Goal: Navigation & Orientation: Find specific page/section

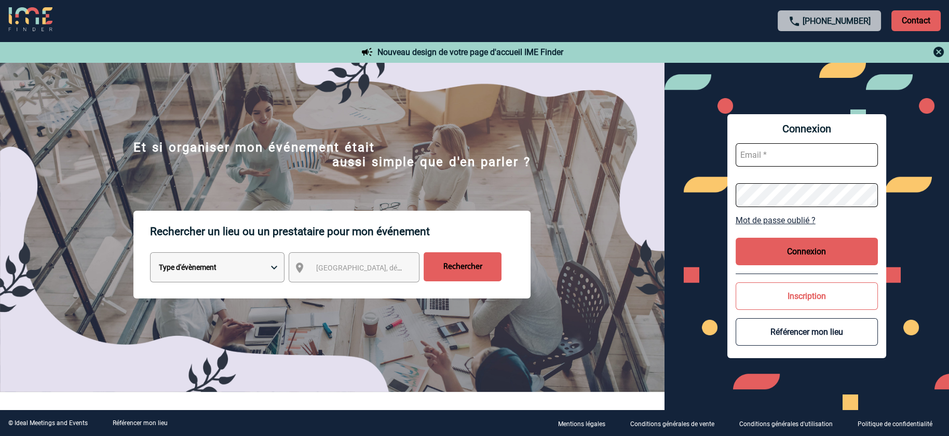
type input "[PERSON_NAME][EMAIL_ADDRESS][DOMAIN_NAME]"
click at [820, 263] on button "Connexion" at bounding box center [807, 252] width 142 height 28
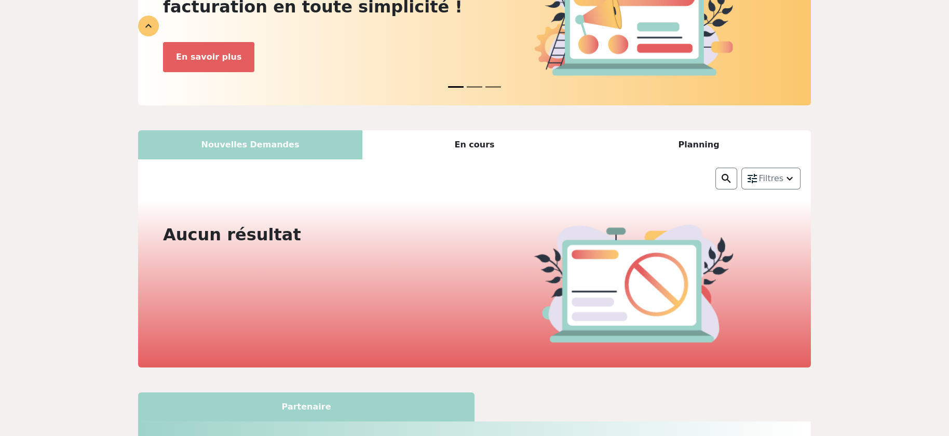
scroll to position [195, 0]
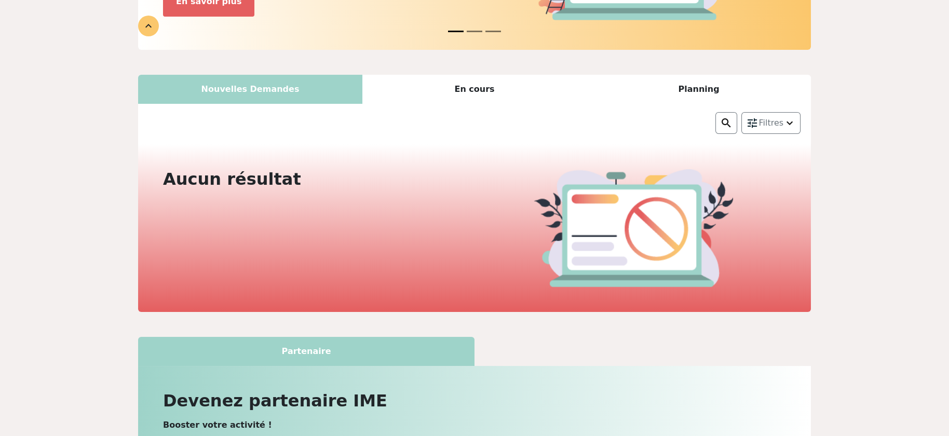
click at [490, 86] on div "En cours" at bounding box center [474, 89] width 224 height 29
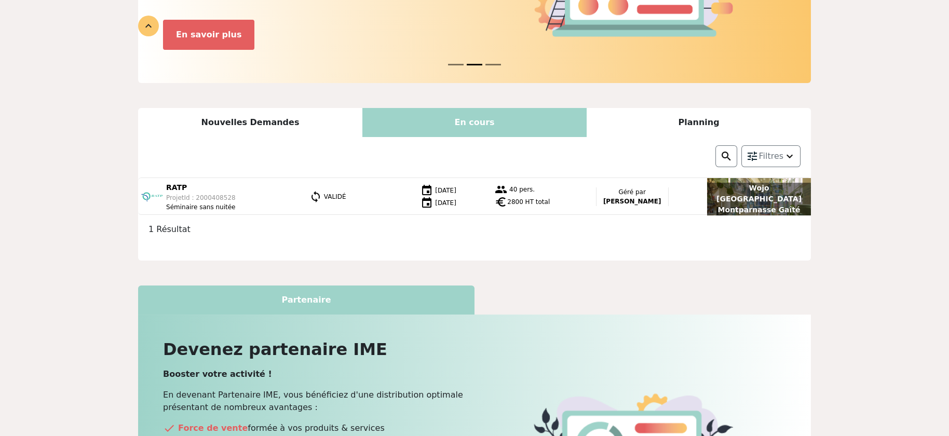
scroll to position [228, 0]
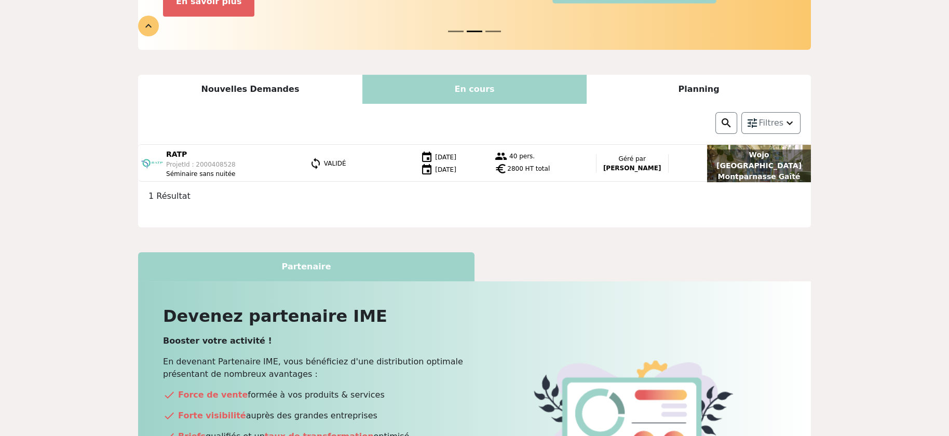
click at [708, 85] on div "Planning" at bounding box center [699, 89] width 224 height 29
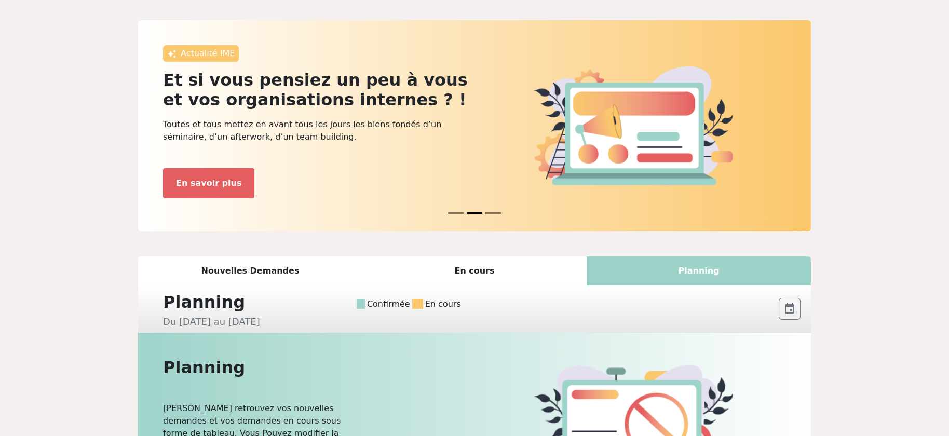
scroll to position [0, 0]
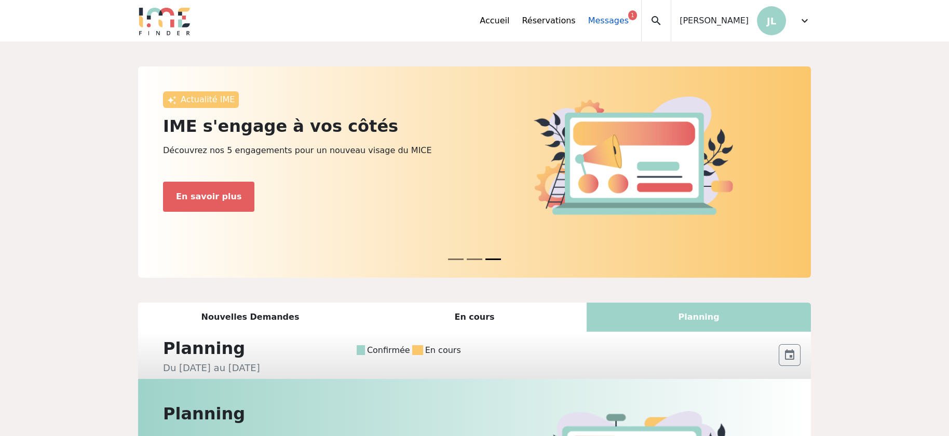
click at [629, 20] on link "Messages 1" at bounding box center [608, 21] width 40 height 12
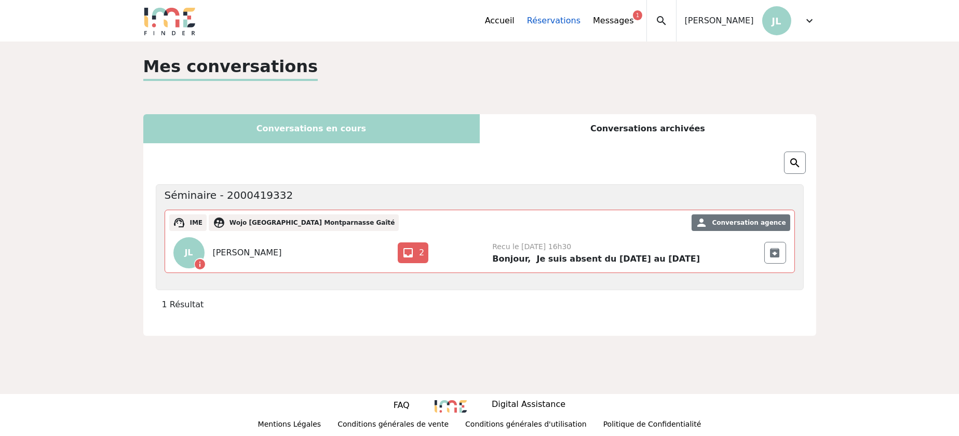
click at [580, 20] on link "Réservations" at bounding box center [553, 21] width 53 height 12
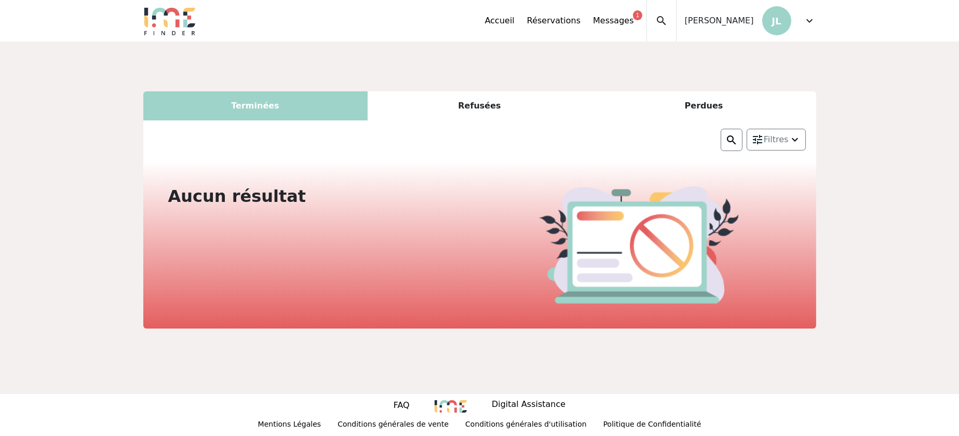
click at [479, 106] on div "Refusées" at bounding box center [480, 105] width 224 height 29
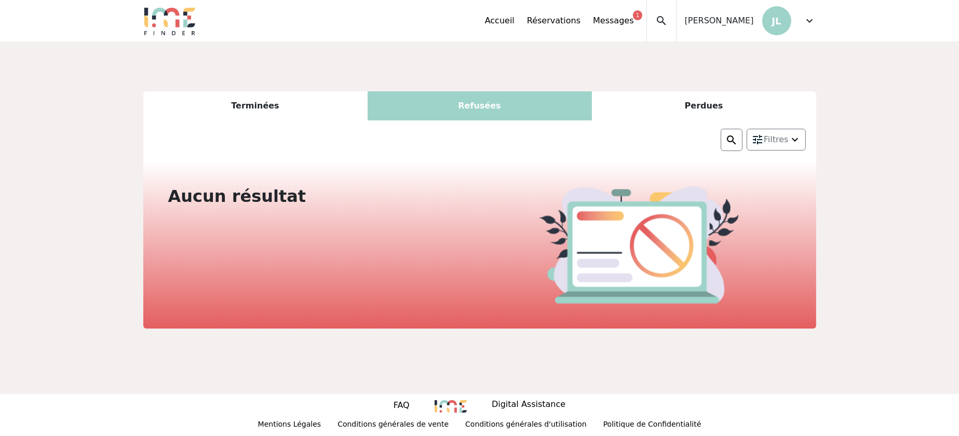
click at [697, 106] on div "Perdues" at bounding box center [704, 105] width 224 height 29
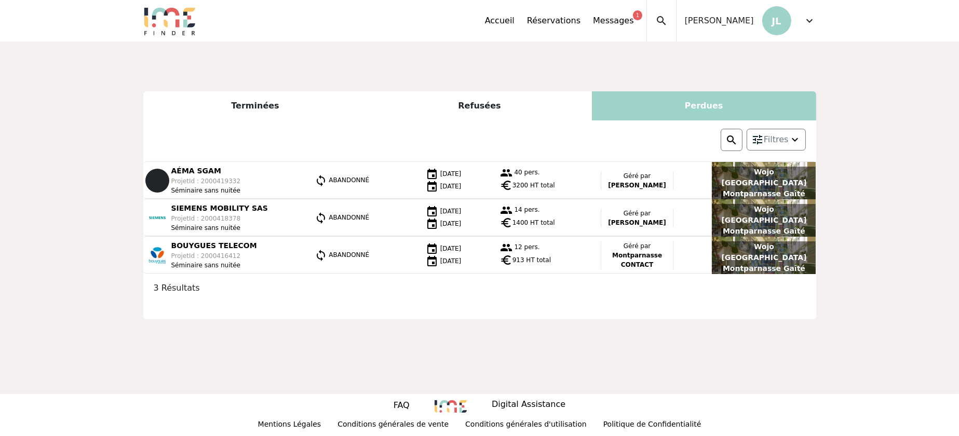
click at [240, 104] on div "Terminées" at bounding box center [255, 105] width 224 height 29
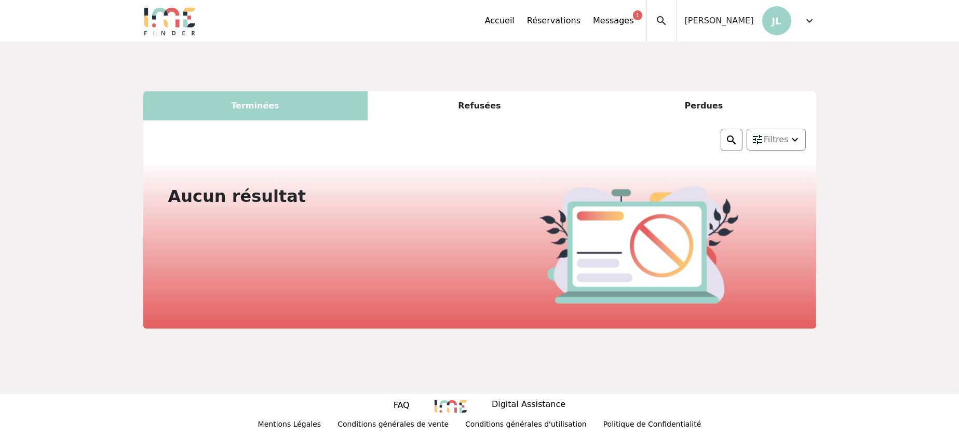
click at [804, 21] on div "Accueil Réservations Messages 1 Mes données personnelles Données société Mes ét…" at bounding box center [650, 21] width 331 height 42
click at [805, 21] on span "expand_more" at bounding box center [810, 21] width 12 height 12
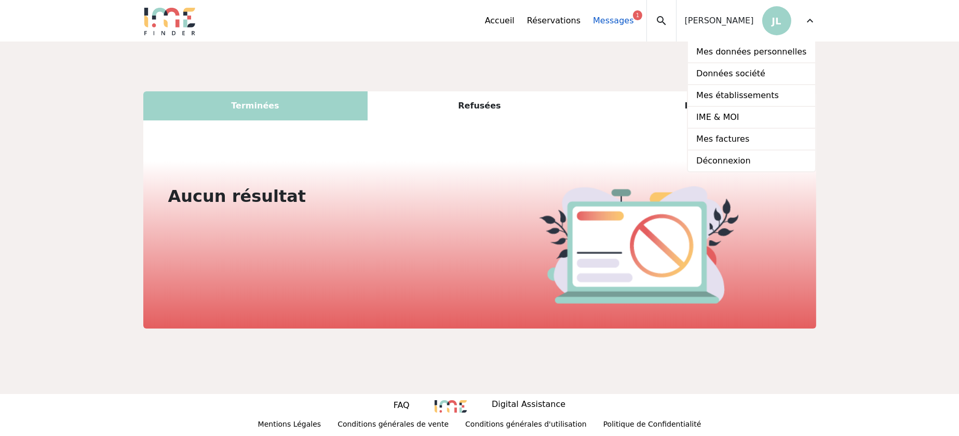
click at [633, 20] on link "Messages 1" at bounding box center [613, 21] width 40 height 12
